Goal: Transaction & Acquisition: Purchase product/service

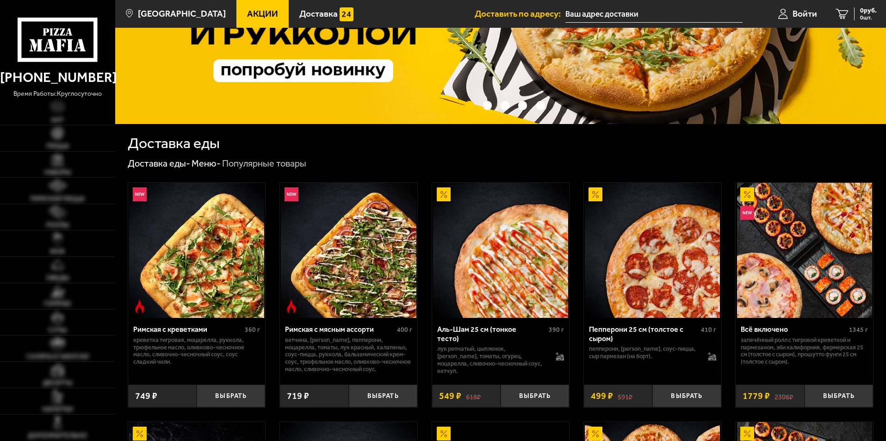
scroll to position [139, 0]
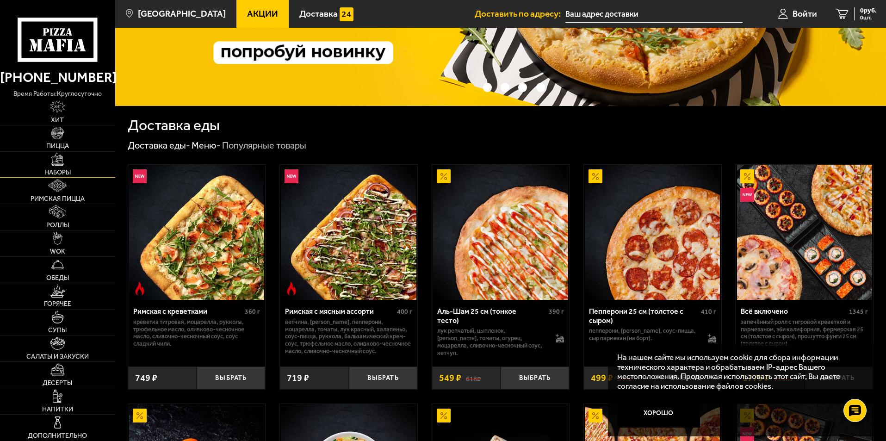
click at [54, 166] on link "Наборы" at bounding box center [57, 165] width 115 height 26
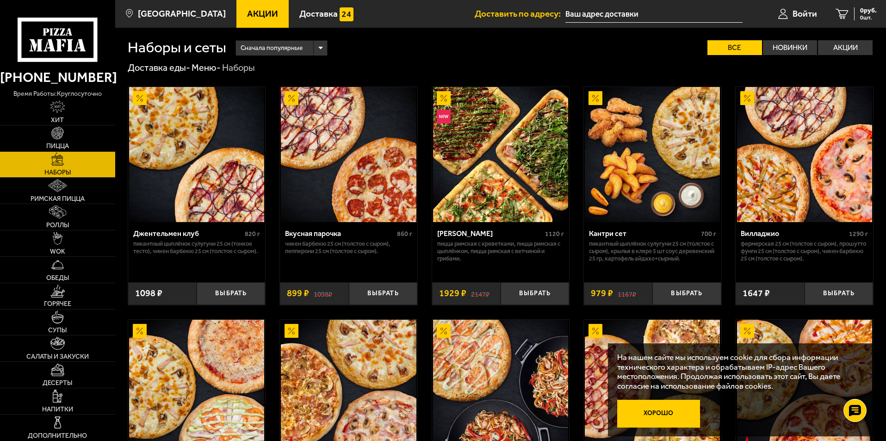
drag, startPoint x: 673, startPoint y: 413, endPoint x: 468, endPoint y: 300, distance: 234.3
click at [671, 412] on button "Хорошо" at bounding box center [658, 414] width 83 height 28
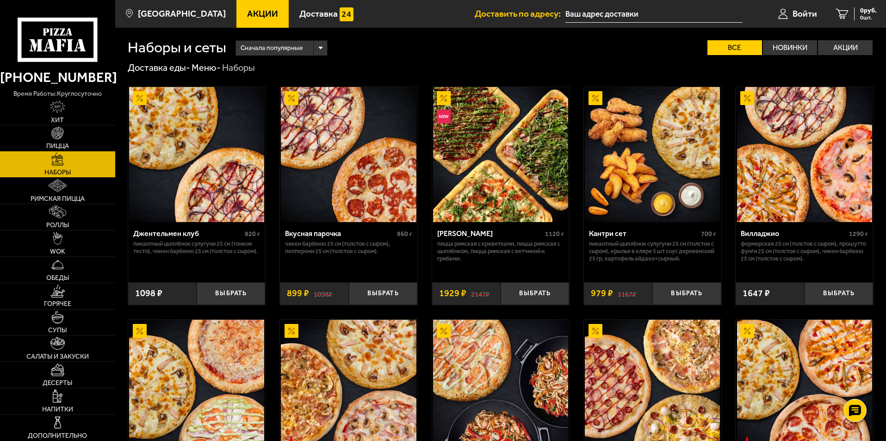
click at [58, 140] on link "Пицца" at bounding box center [57, 138] width 115 height 26
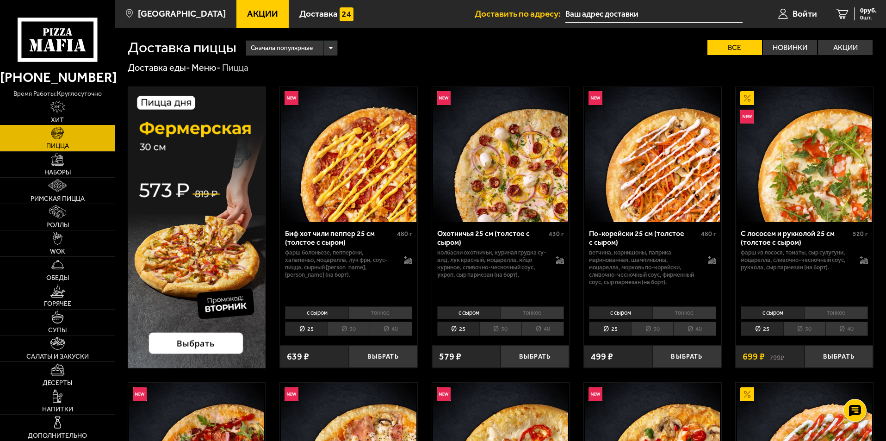
click at [62, 113] on img at bounding box center [58, 106] width 16 height 13
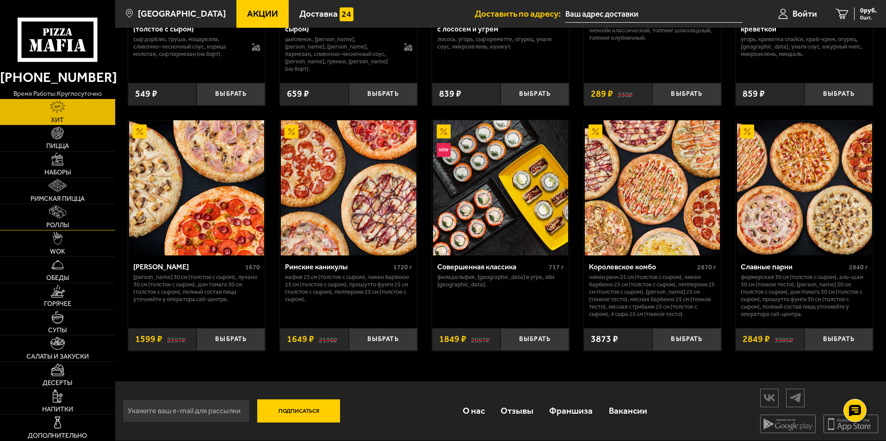
scroll to position [463, 0]
